Goal: Information Seeking & Learning: Learn about a topic

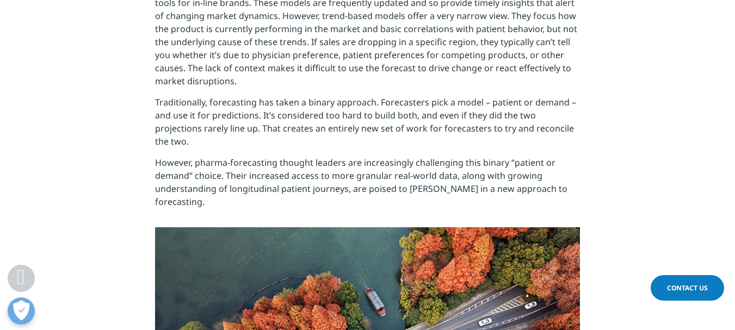
scroll to position [798, 0]
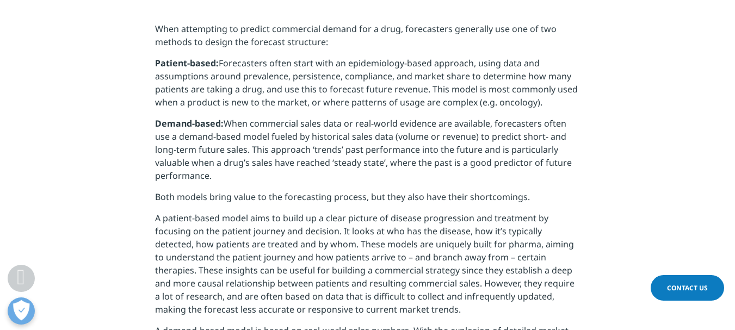
scroll to position [580, 0]
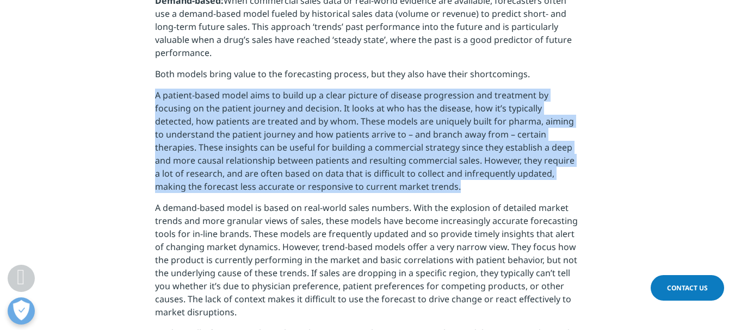
drag, startPoint x: 405, startPoint y: 187, endPoint x: 157, endPoint y: 99, distance: 263.4
click at [157, 99] on p "A patient-based model aims to build up a clear picture of disease progression a…" at bounding box center [367, 145] width 425 height 113
copy p "A patient-based model aims to build up a clear picture of disease progression a…"
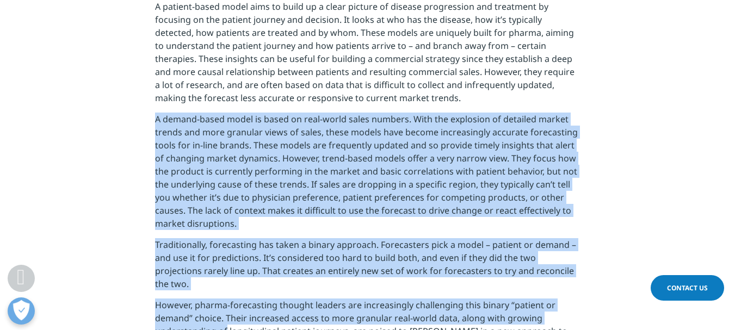
scroll to position [750, 0]
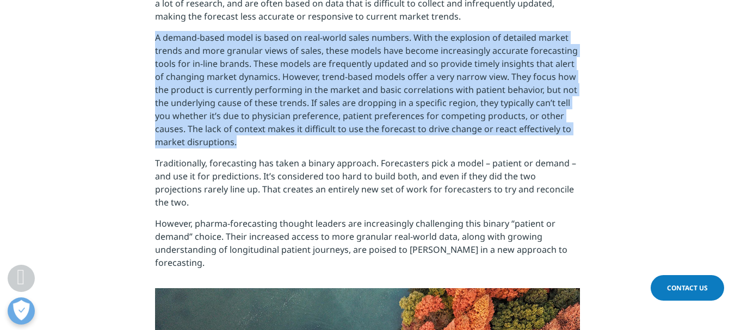
drag, startPoint x: 155, startPoint y: 209, endPoint x: 250, endPoint y: 146, distance: 113.8
click at [250, 146] on p "A demand-based model is based on real-world sales numbers. With the explosion o…" at bounding box center [367, 94] width 425 height 126
copy p "A demand-based model is based on real-world sales numbers. With the explosion o…"
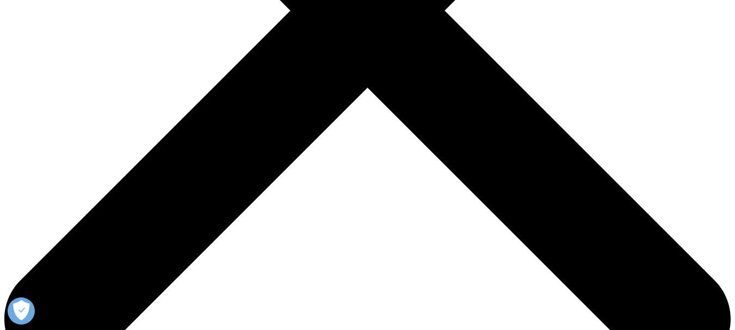
scroll to position [370, 0]
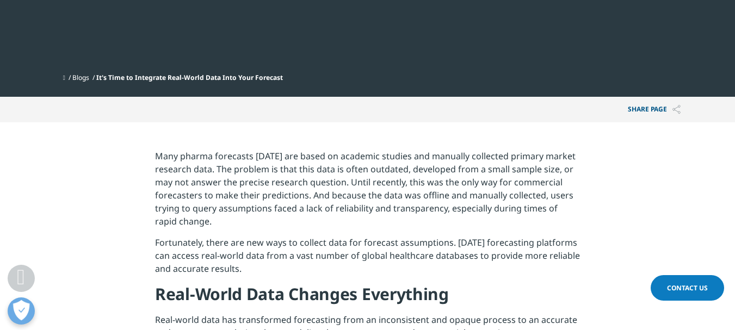
scroll to position [317, 0]
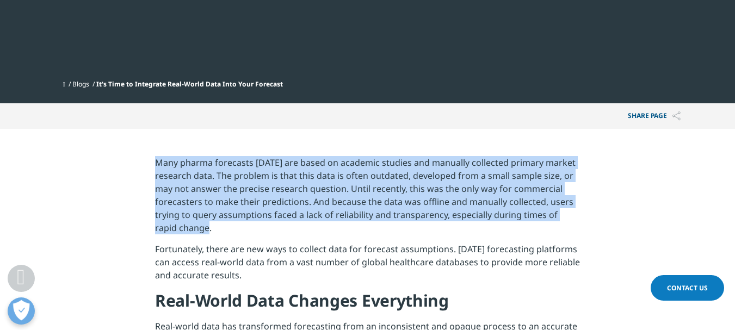
drag, startPoint x: 187, startPoint y: 229, endPoint x: 157, endPoint y: 166, distance: 69.6
click at [157, 166] on p "Many pharma forecasts [DATE] are based on academic studies and manually collect…" at bounding box center [367, 199] width 425 height 87
copy p "Many pharma forecasts [DATE] are based on academic studies and manually collect…"
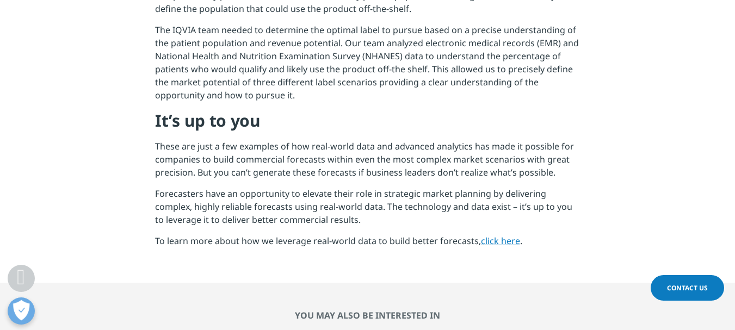
scroll to position [1374, 0]
